Goal: Task Accomplishment & Management: Manage account settings

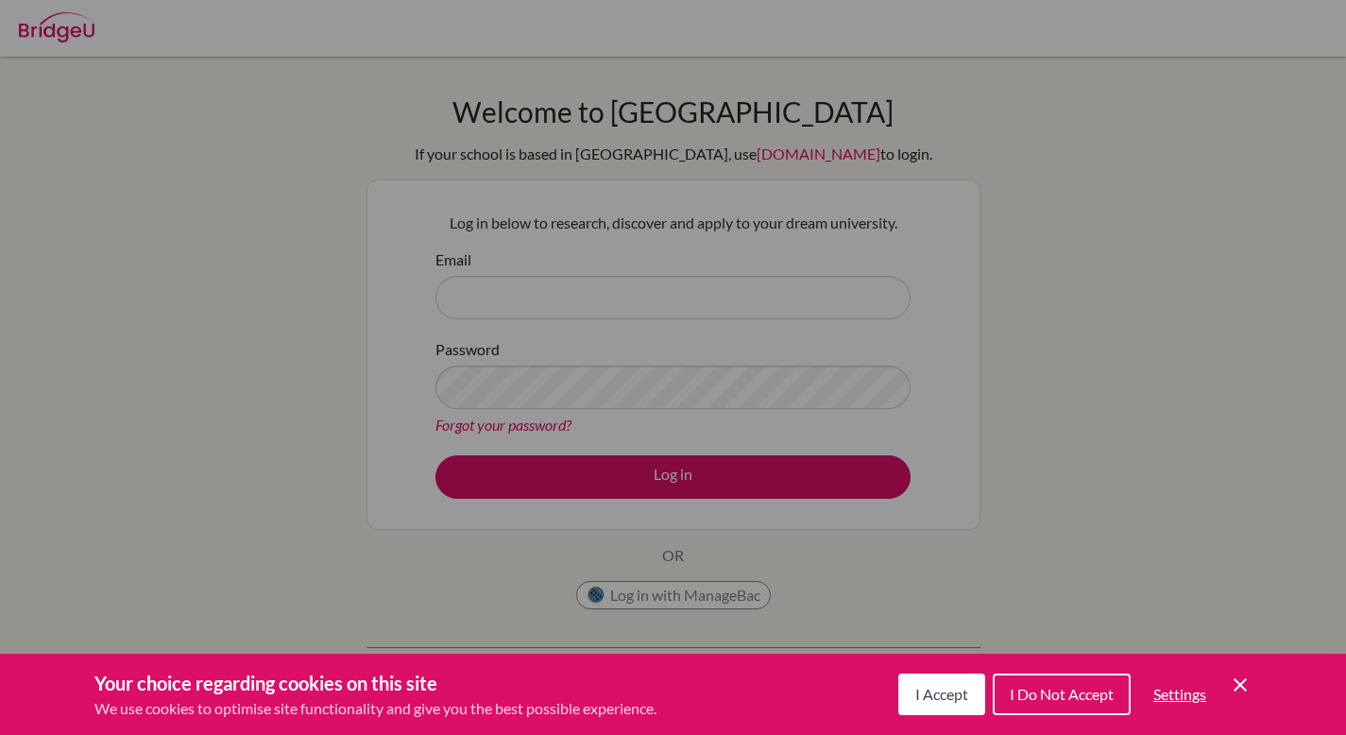
click at [1004, 342] on div "Cookie Preferences" at bounding box center [673, 367] width 1346 height 735
click at [1212, 690] on button "Settings" at bounding box center [1179, 694] width 83 height 38
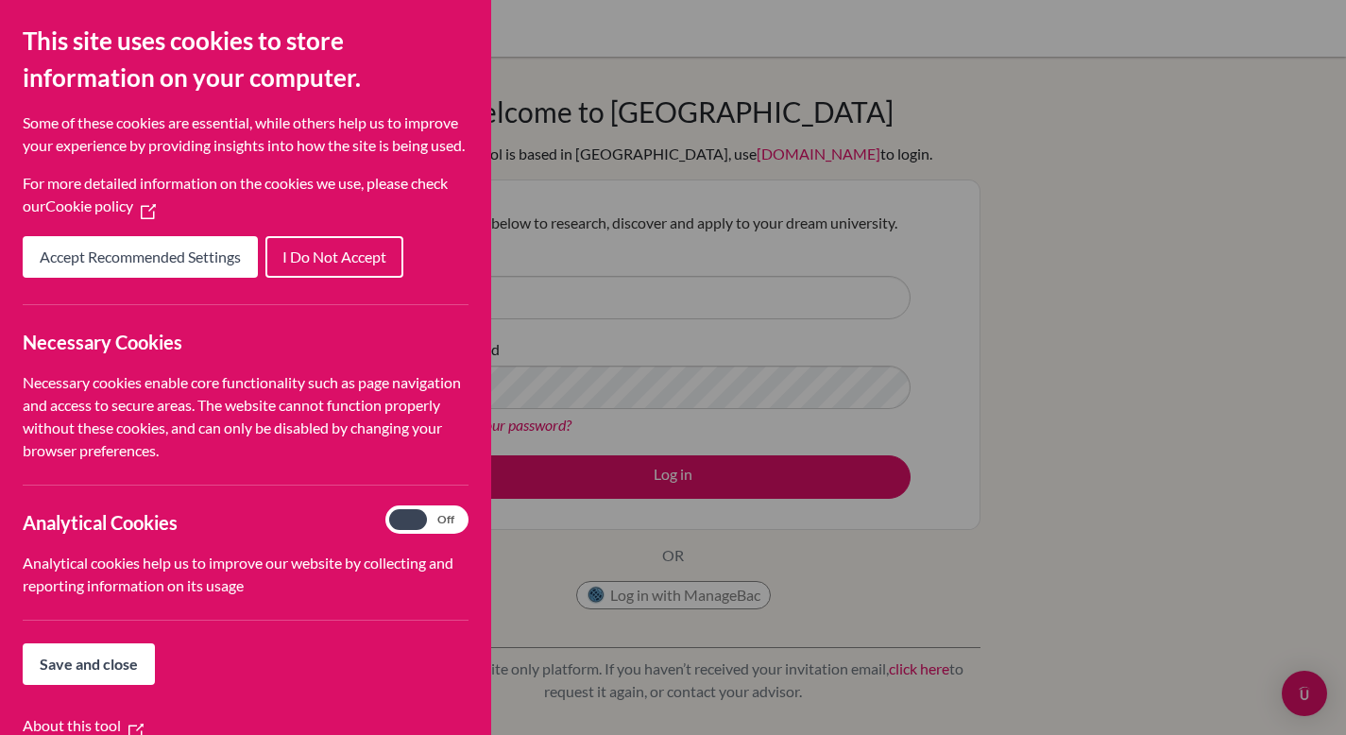
click at [1194, 566] on div "Cookie Preferences" at bounding box center [673, 367] width 1346 height 735
click at [106, 672] on span "Save and close" at bounding box center [89, 663] width 98 height 18
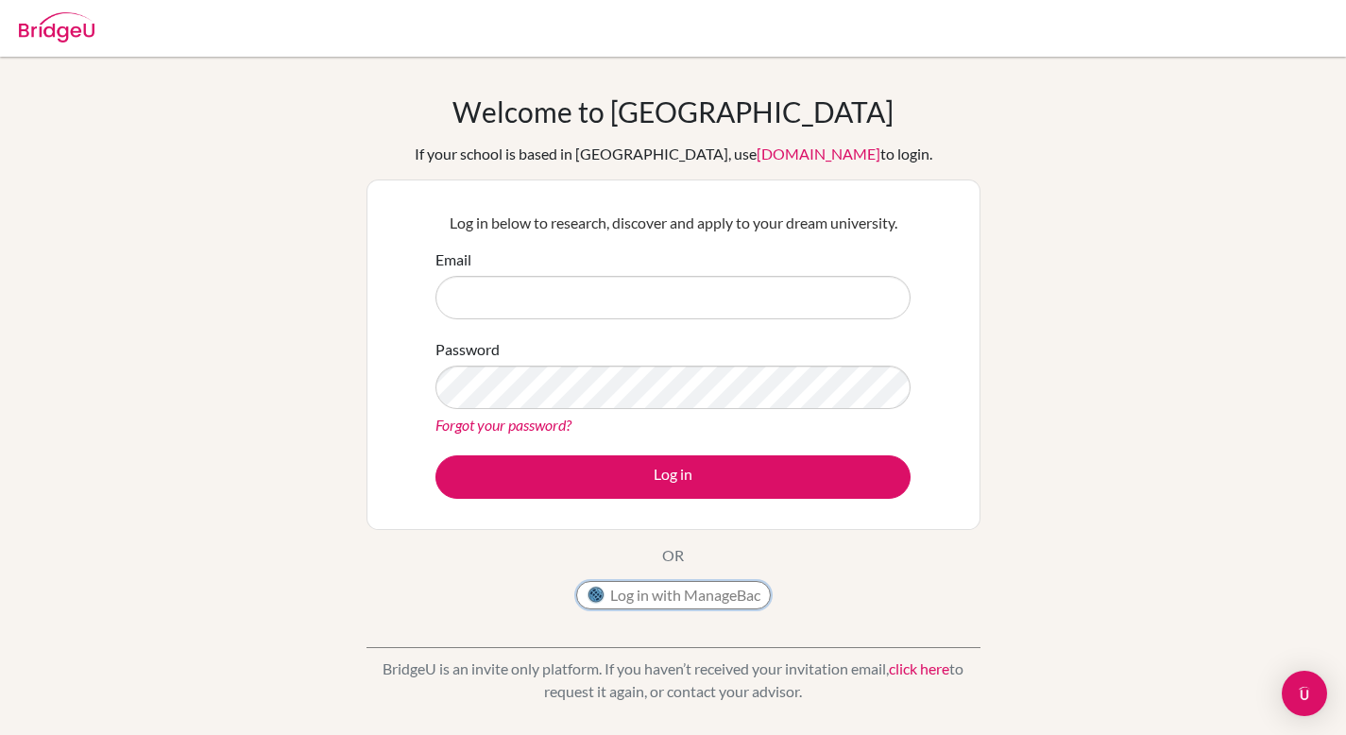
click at [631, 593] on button "Log in with ManageBac" at bounding box center [673, 595] width 195 height 28
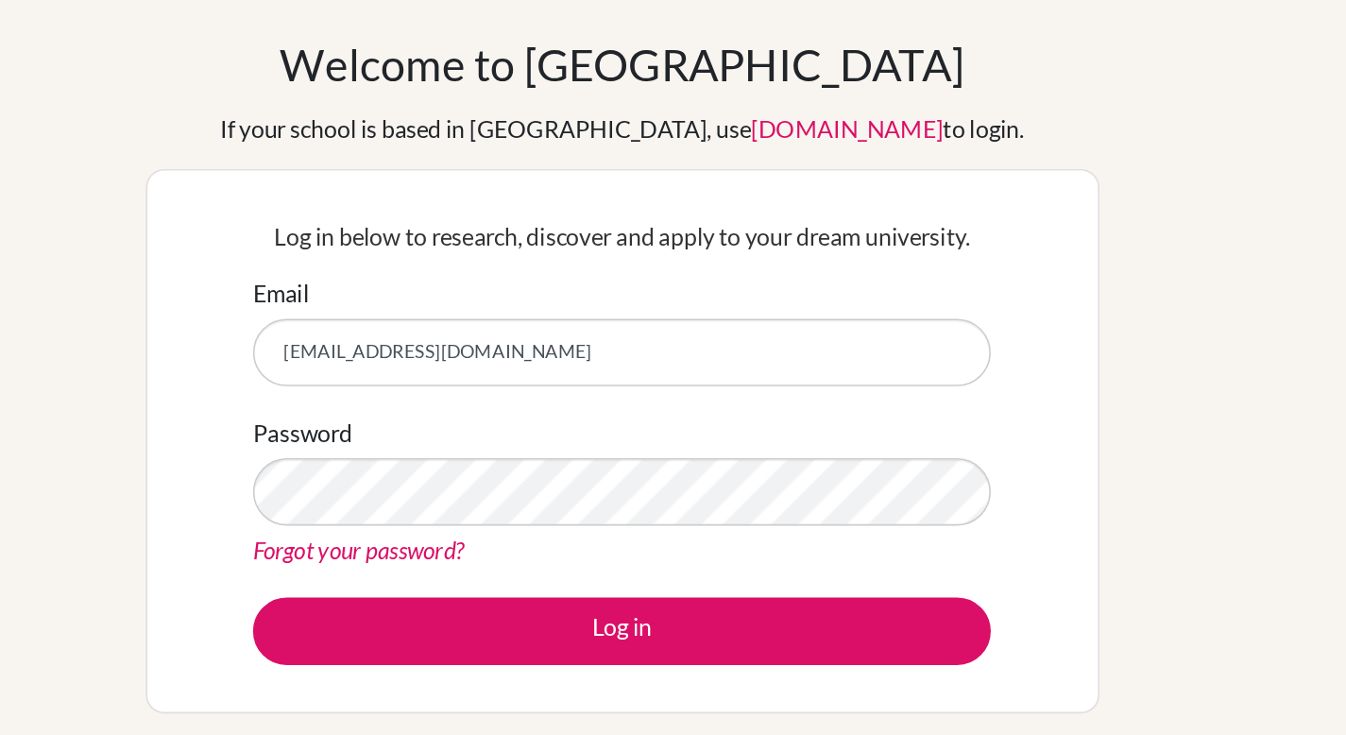
type input "[EMAIL_ADDRESS][DOMAIN_NAME]"
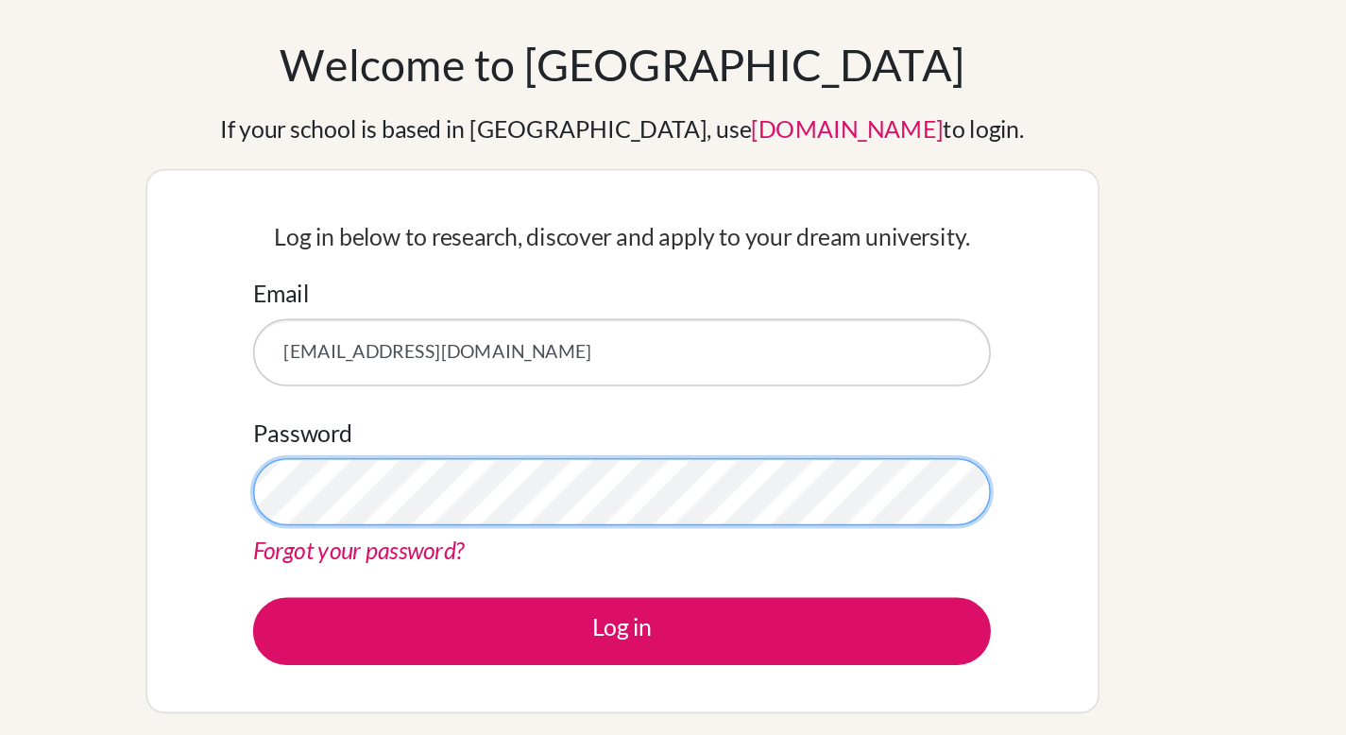
click at [435, 455] on button "Log in" at bounding box center [672, 476] width 475 height 43
